Goal: Information Seeking & Learning: Learn about a topic

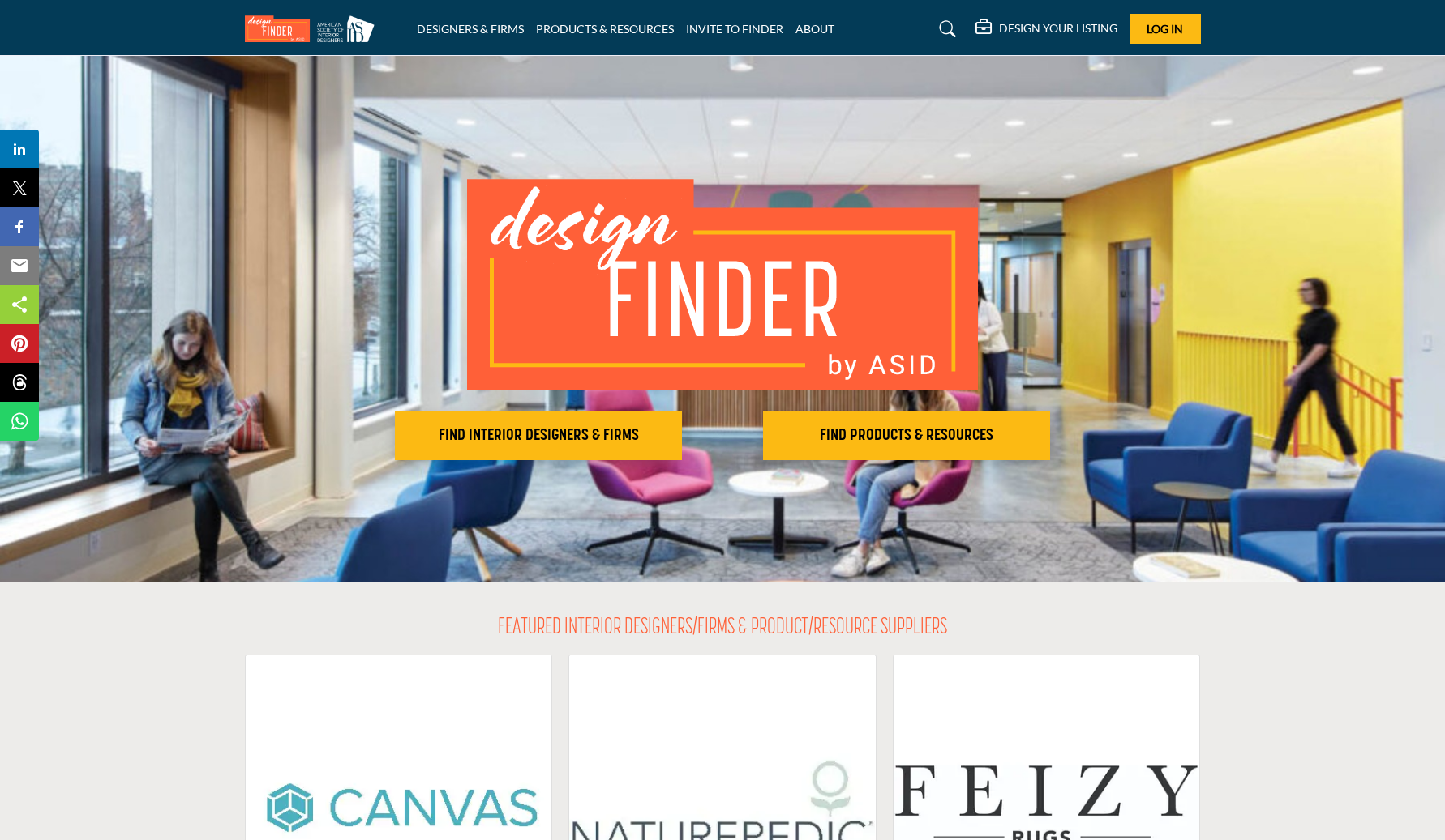
click at [475, 20] on li "DESIGNERS & FIRMS" at bounding box center [470, 29] width 107 height 18
click at [477, 42] on div "DESIGNERS & FIRMS PRODUCTS & RESOURCES INVITE TO FINDER ABOUT" at bounding box center [722, 28] width 973 height 30
click at [480, 33] on link "DESIGNERS & FIRMS" at bounding box center [470, 29] width 107 height 13
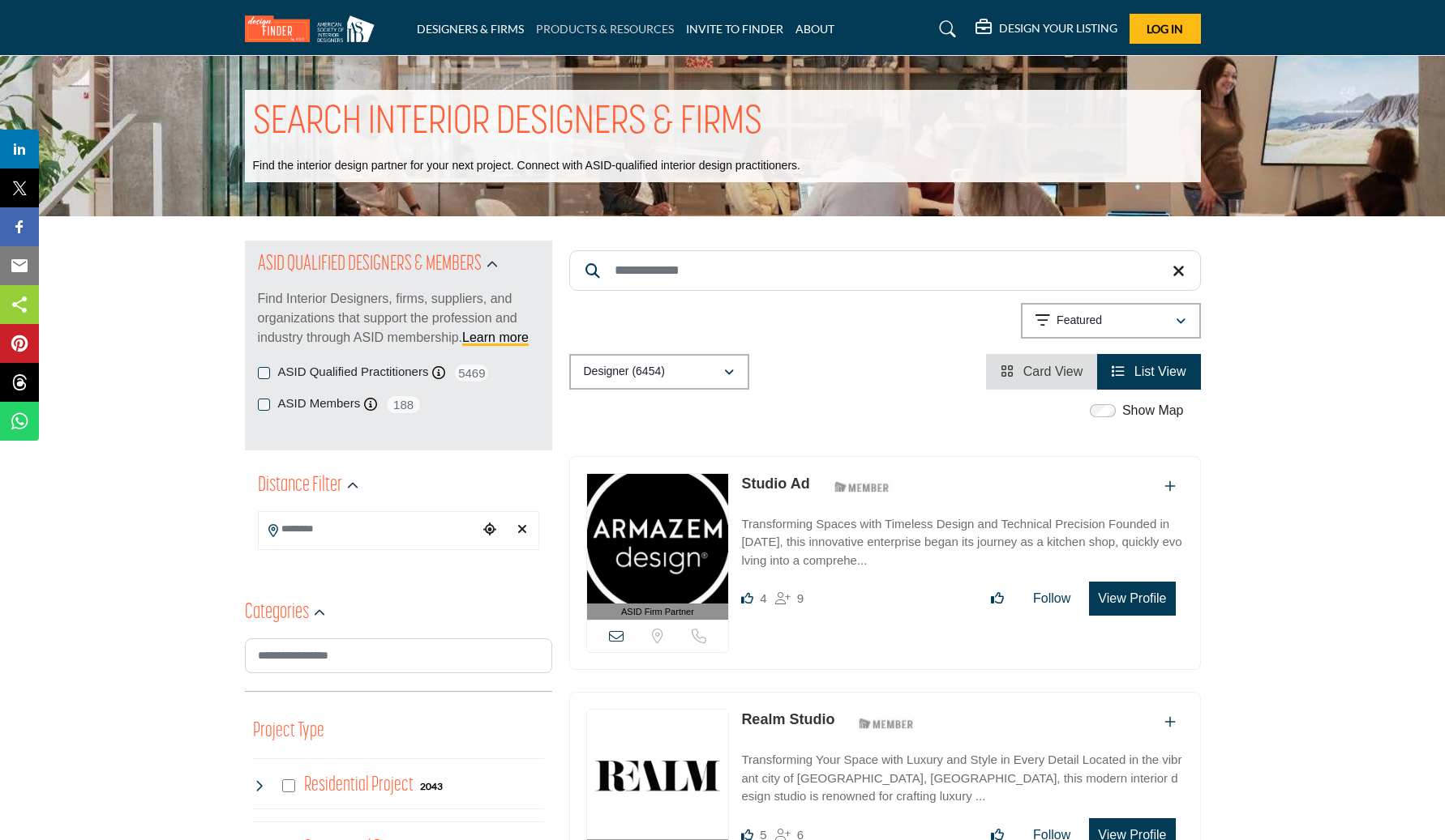
click at [558, 29] on link "PRODUCTS & RESOURCES" at bounding box center [605, 29] width 138 height 13
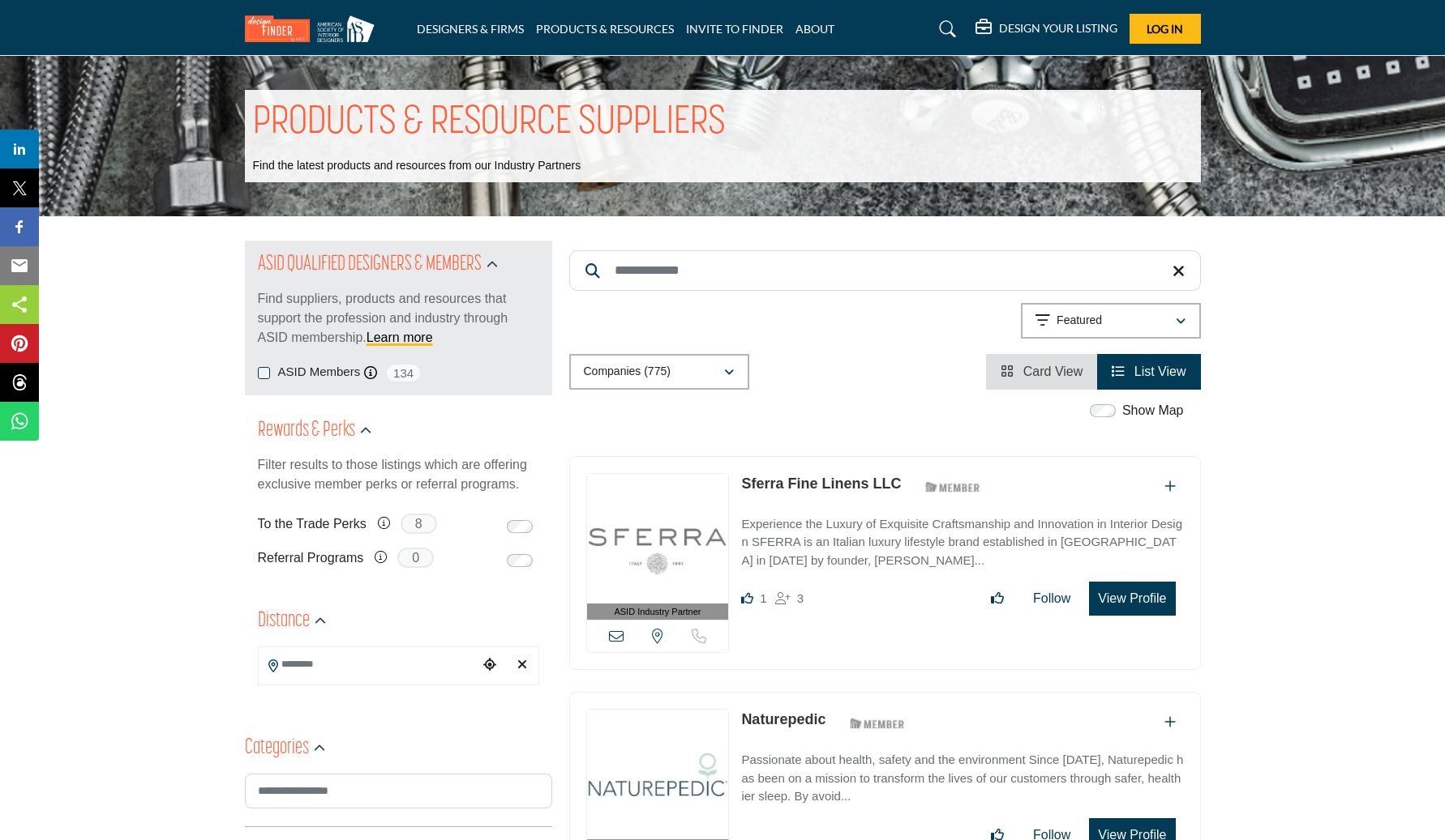
click at [842, 487] on link "Sferra Fine Linens LLC" at bounding box center [820, 484] width 160 height 16
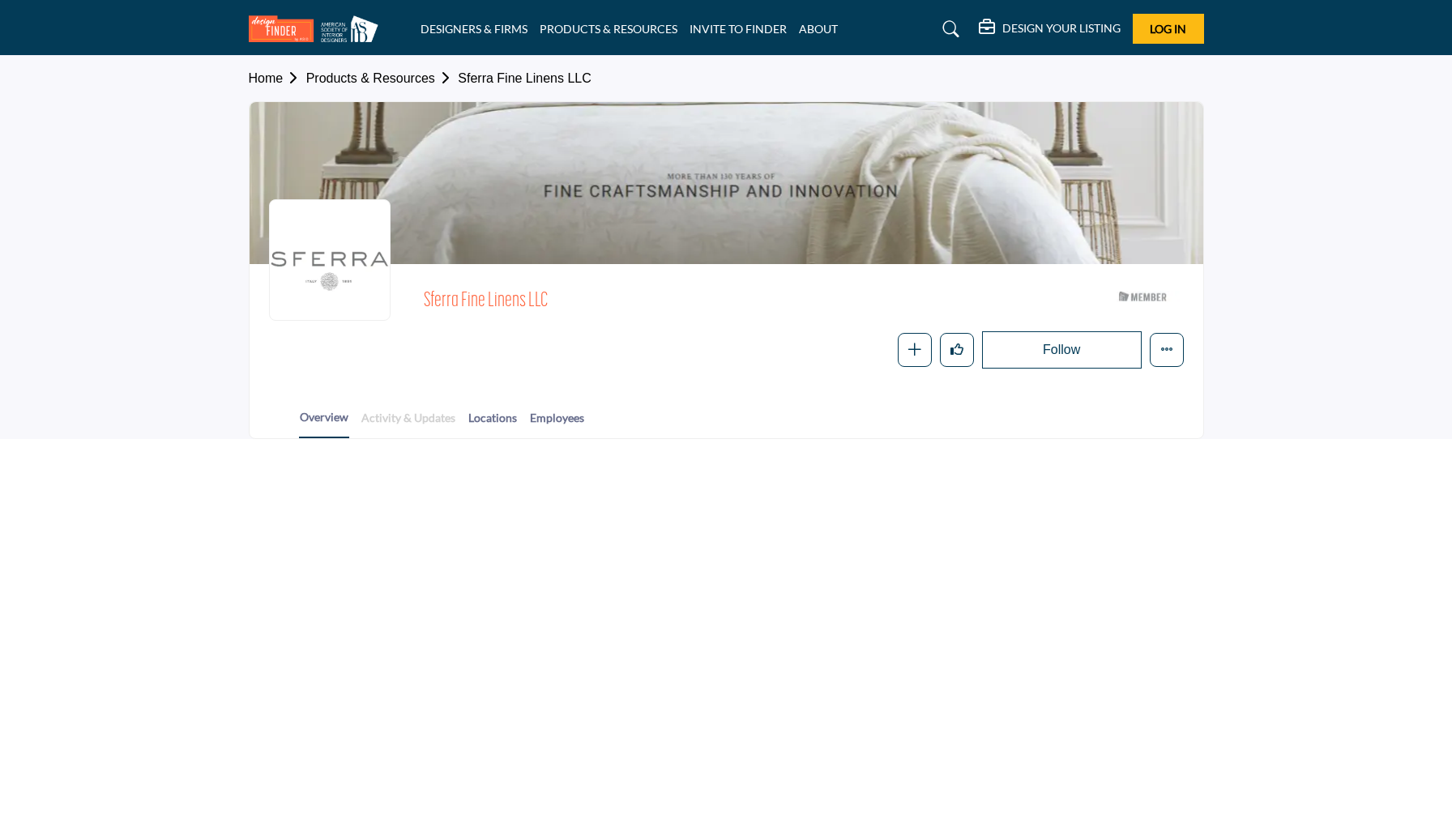
click at [432, 423] on link "Activity & Updates" at bounding box center [408, 423] width 96 height 29
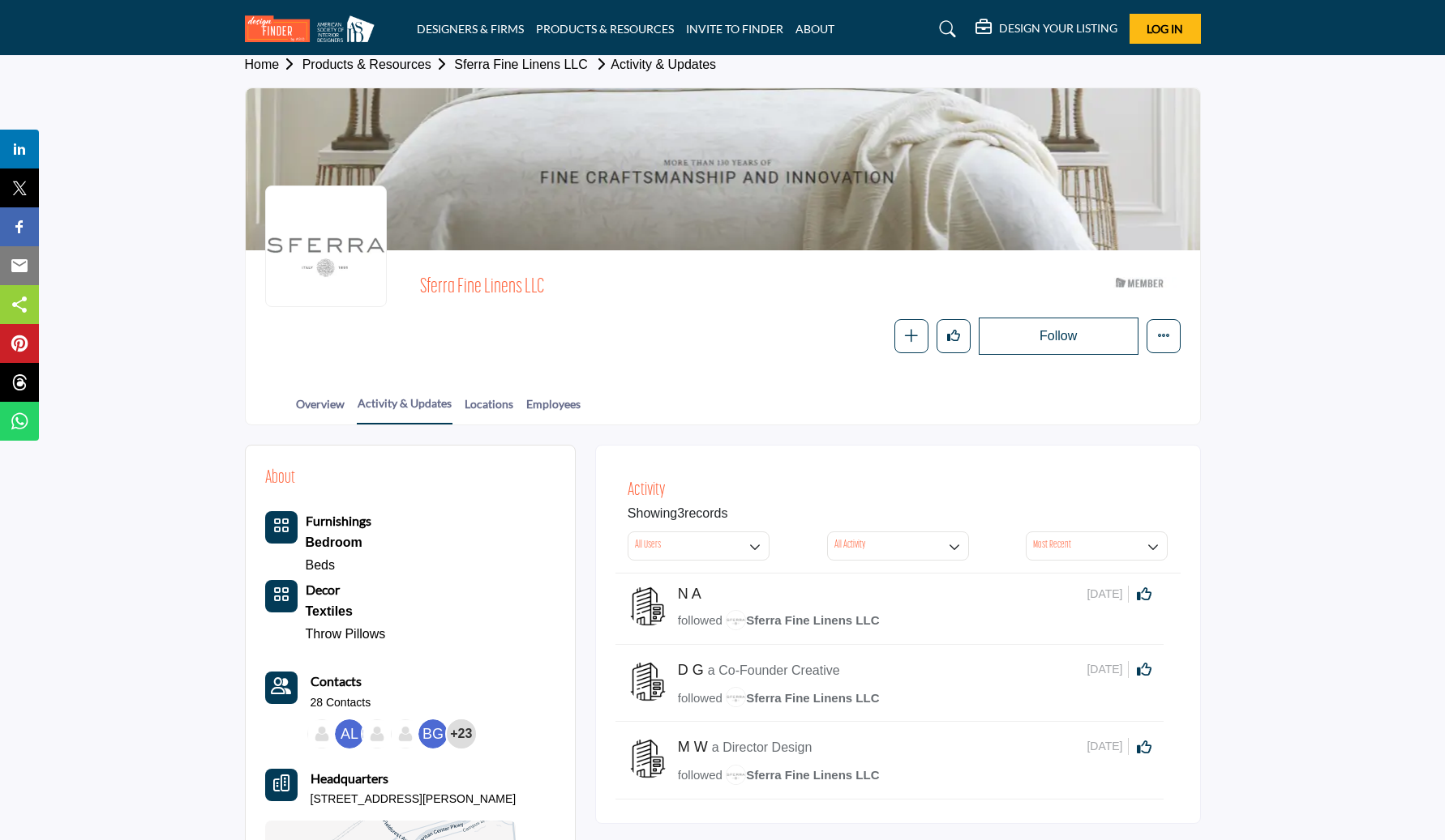
scroll to position [13, 0]
click at [698, 596] on h5 "N A" at bounding box center [689, 595] width 24 height 18
click at [700, 616] on span "followed" at bounding box center [700, 621] width 45 height 13
click at [728, 616] on img at bounding box center [735, 621] width 20 height 20
